Goal: Task Accomplishment & Management: Use online tool/utility

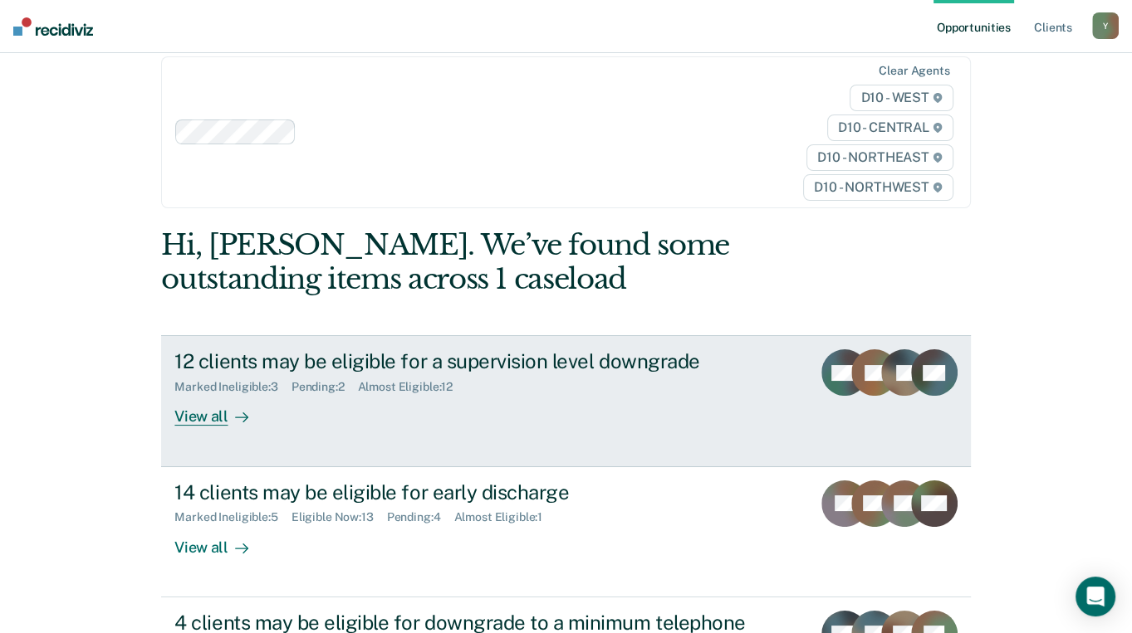
scroll to position [213, 0]
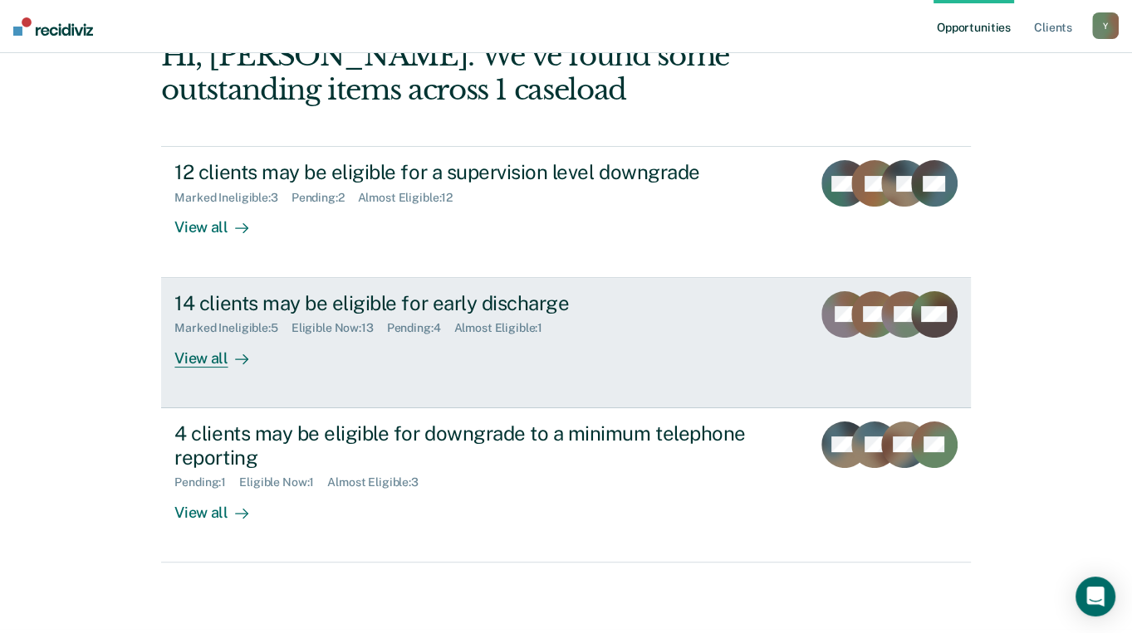
click at [174, 335] on div "View all" at bounding box center [220, 351] width 93 height 32
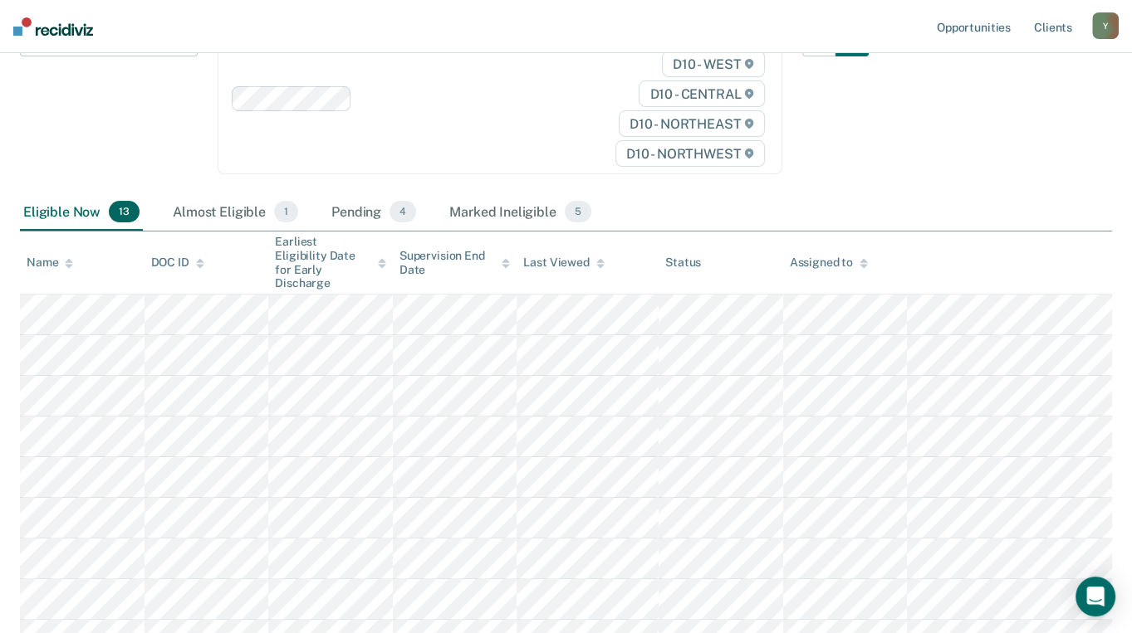
scroll to position [249, 0]
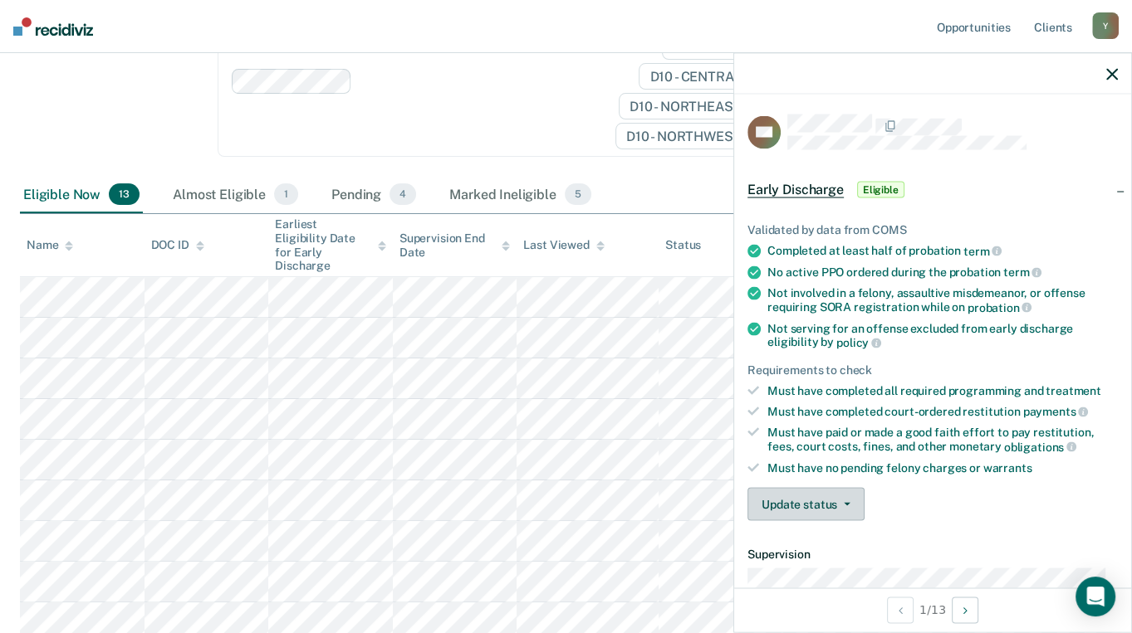
click at [830, 503] on button "Update status" at bounding box center [805, 504] width 117 height 33
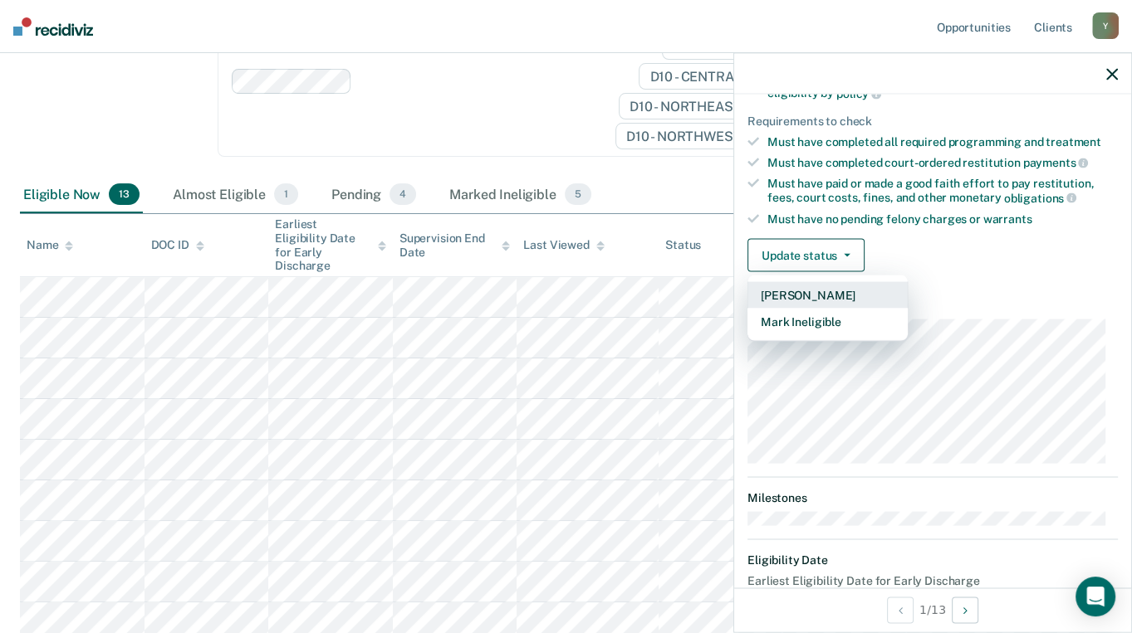
click at [811, 292] on button "[PERSON_NAME]" at bounding box center [827, 295] width 160 height 27
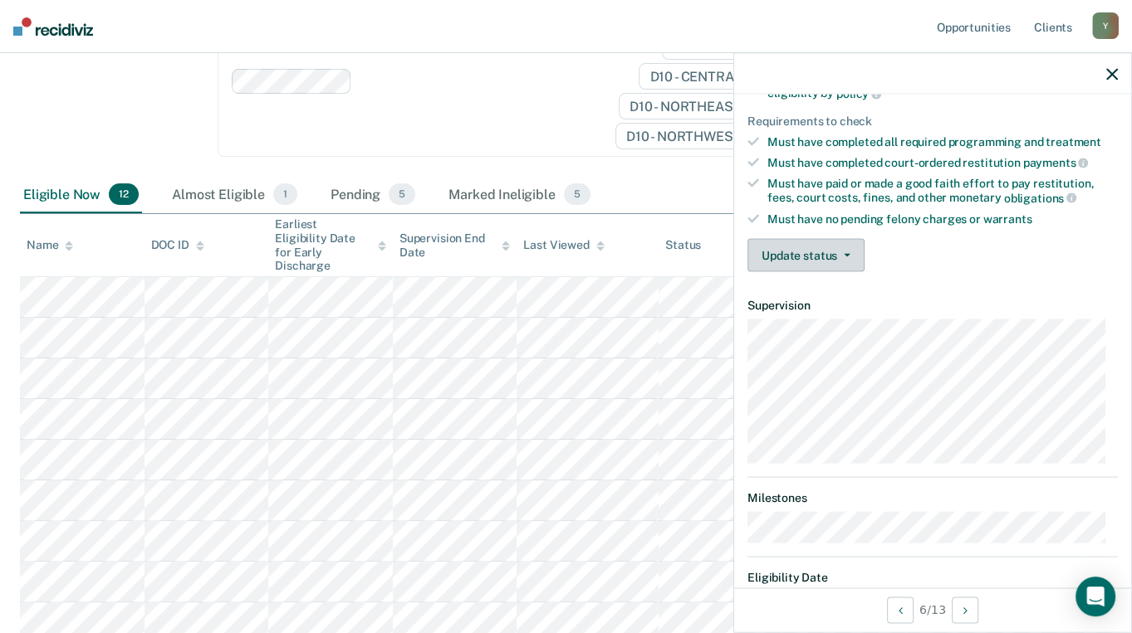
click at [806, 252] on button "Update status" at bounding box center [805, 255] width 117 height 33
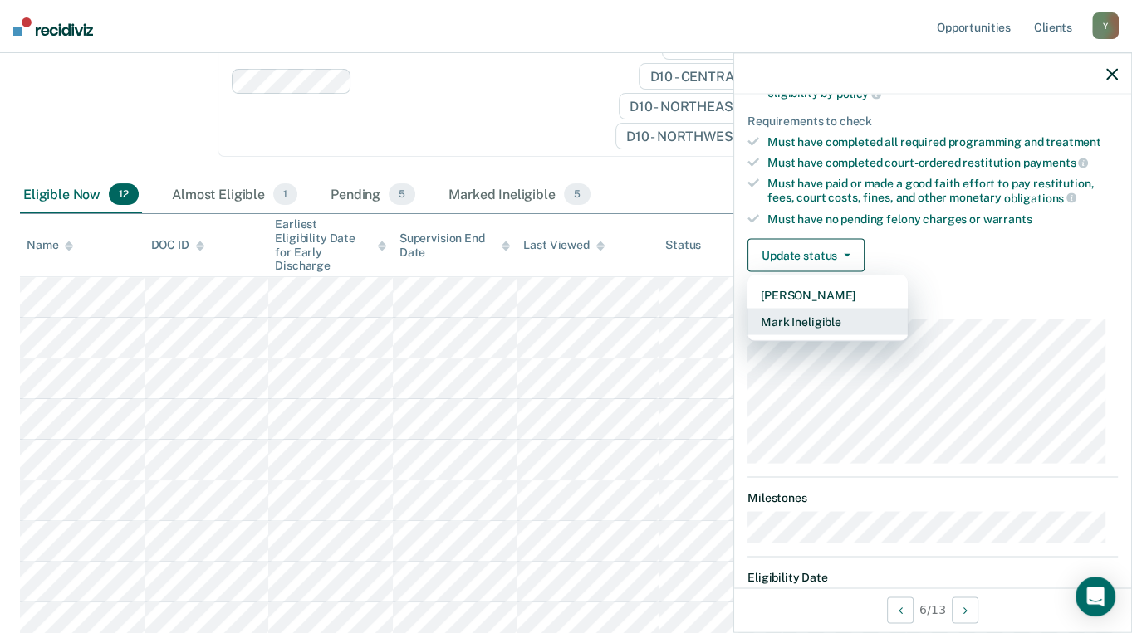
click at [828, 316] on button "Mark Ineligible" at bounding box center [827, 322] width 160 height 27
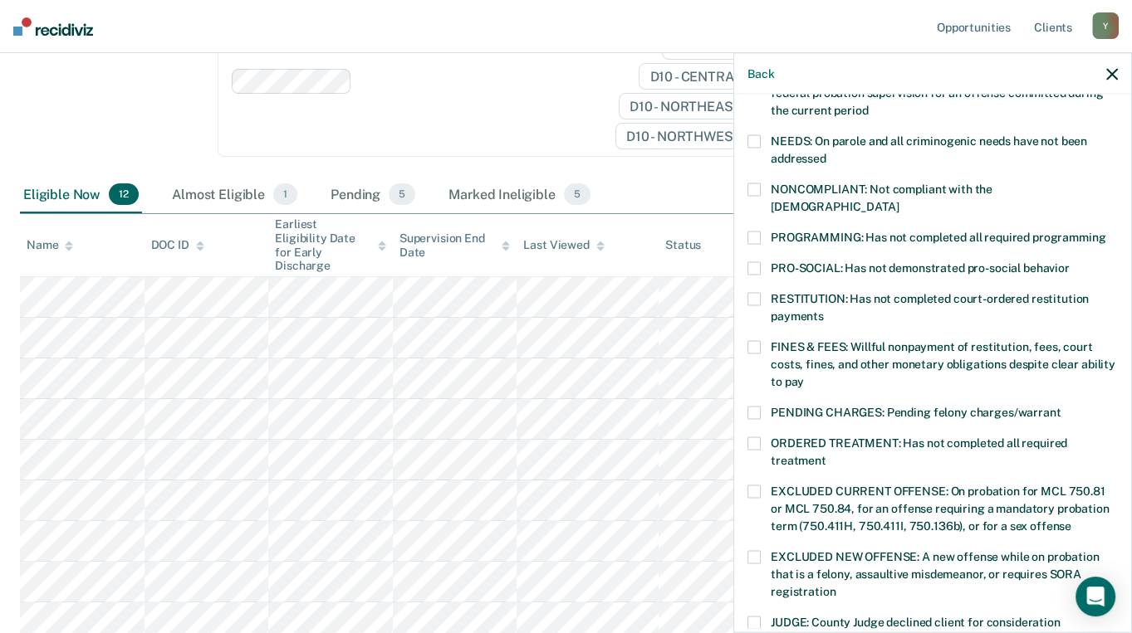
click at [747, 406] on span at bounding box center [753, 412] width 13 height 13
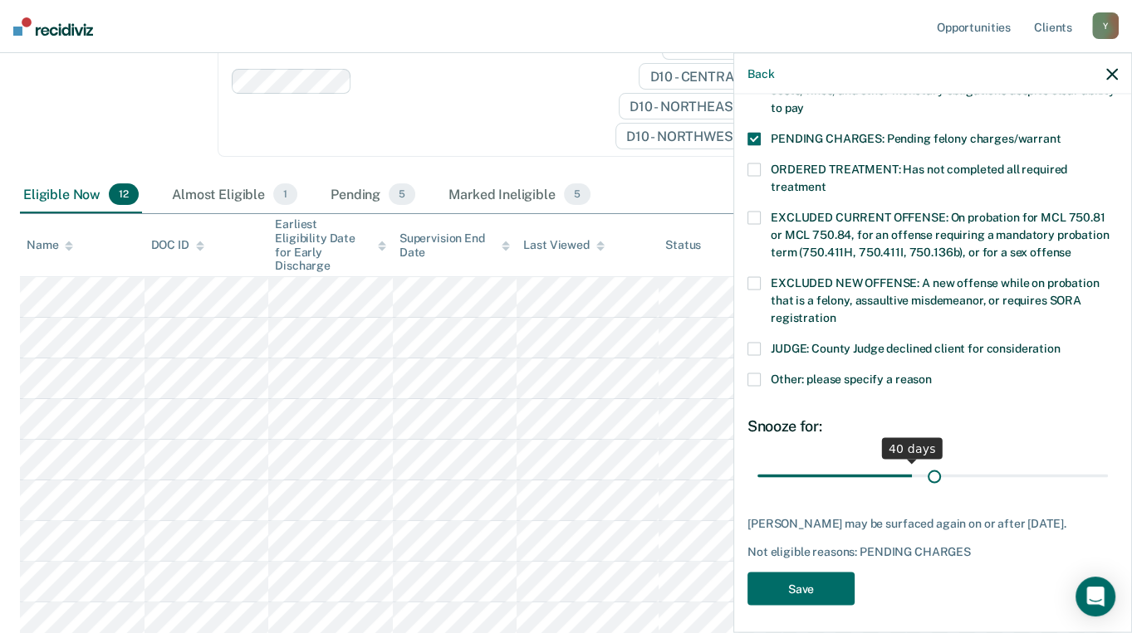
scroll to position [510, 0]
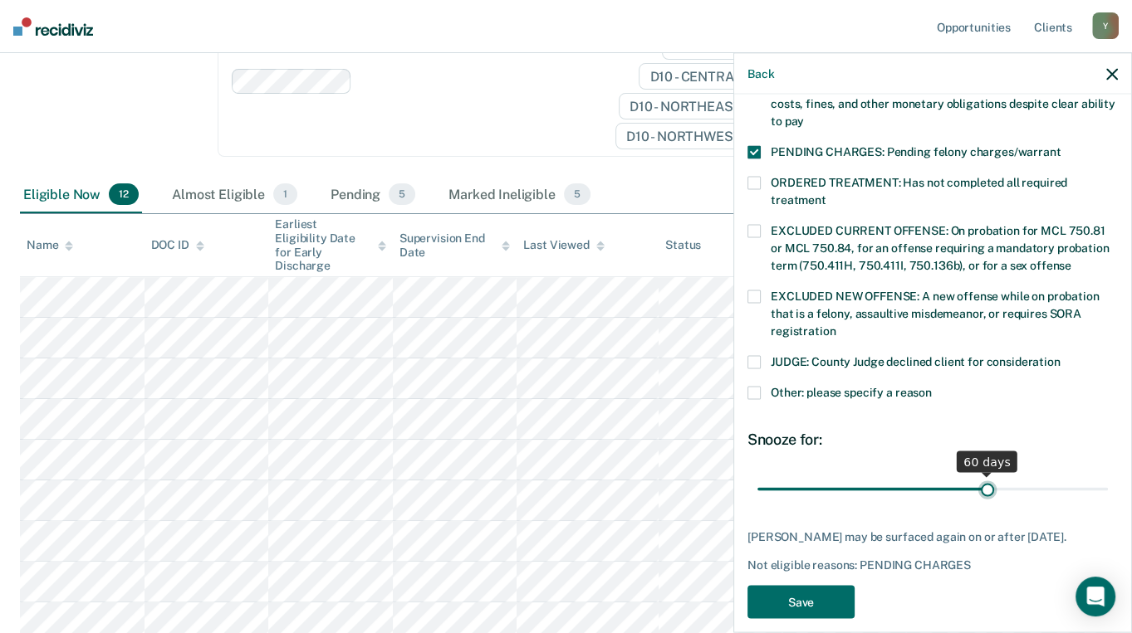
drag, startPoint x: 871, startPoint y: 457, endPoint x: 980, endPoint y: 454, distance: 108.8
type input "60"
click at [980, 475] on input "range" at bounding box center [932, 489] width 350 height 29
click at [806, 585] on button "Save" at bounding box center [800, 602] width 107 height 34
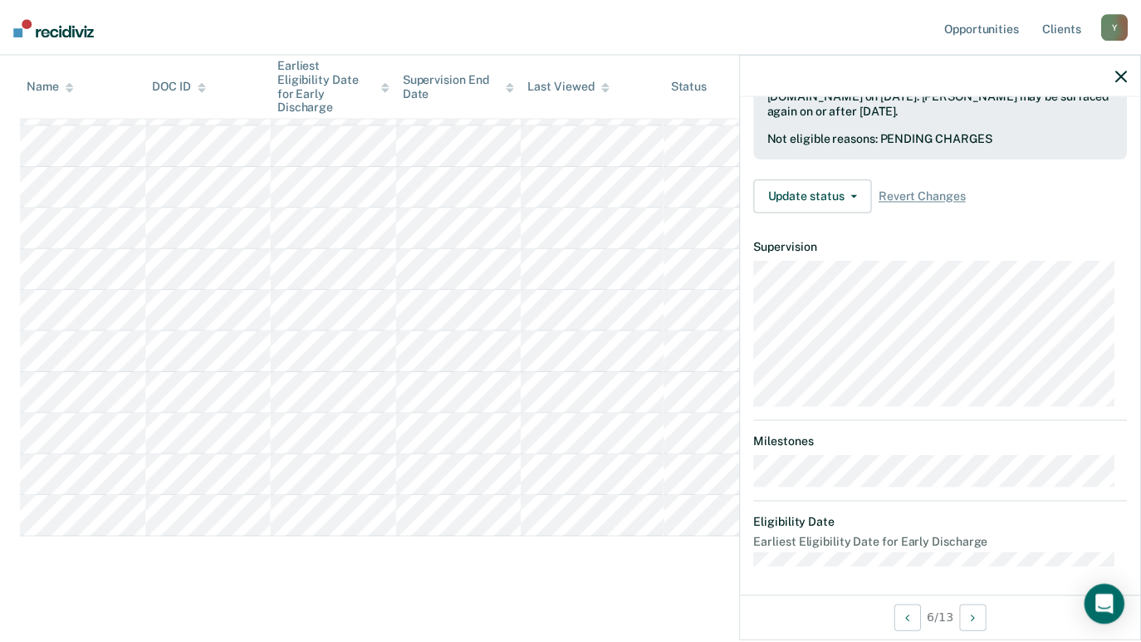
scroll to position [425, 0]
